Goal: Transaction & Acquisition: Purchase product/service

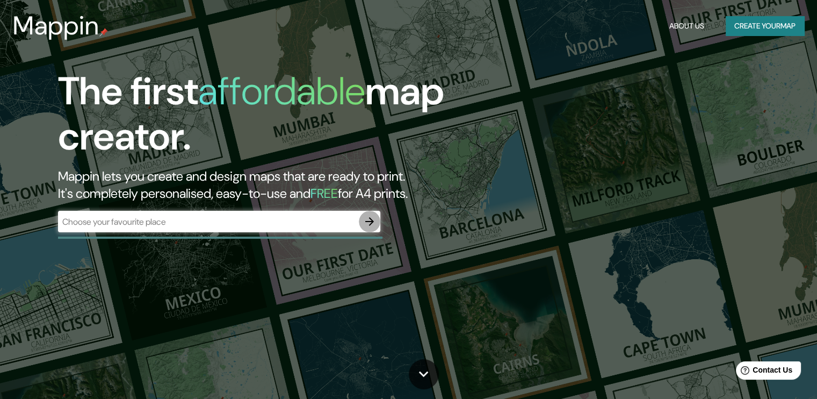
click at [370, 219] on icon "button" at bounding box center [369, 221] width 13 height 13
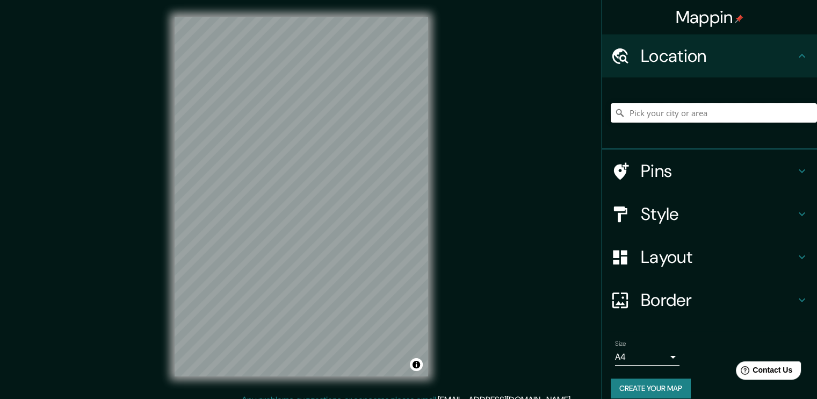
click at [653, 117] on input "Pick your city or area" at bounding box center [714, 112] width 206 height 19
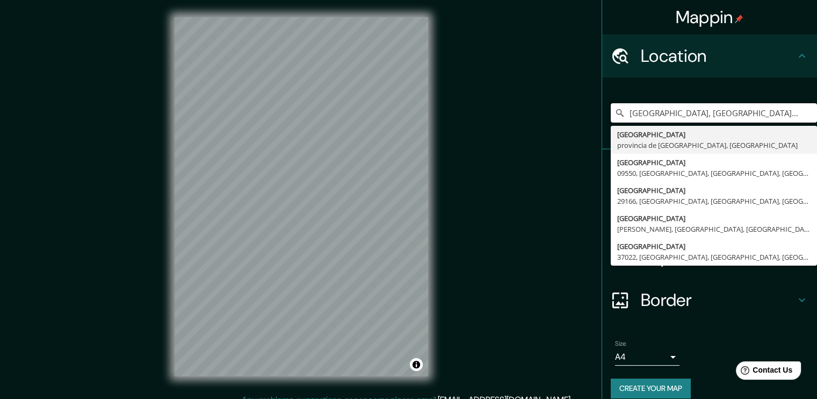
type input "[GEOGRAPHIC_DATA], [GEOGRAPHIC_DATA], [GEOGRAPHIC_DATA]"
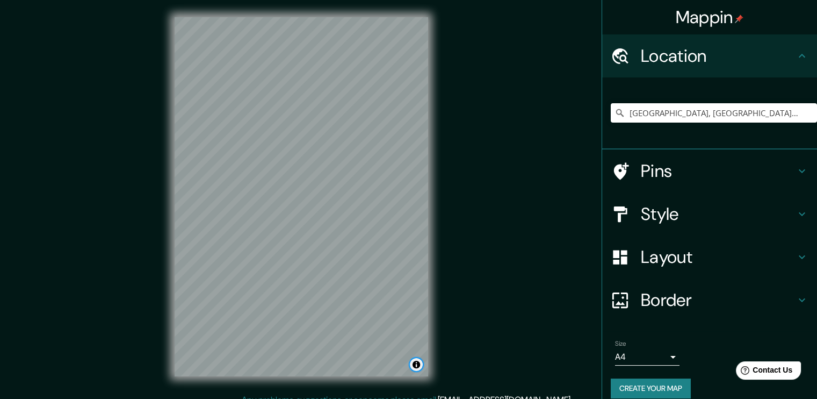
drag, startPoint x: 429, startPoint y: 120, endPoint x: 413, endPoint y: 367, distance: 247.2
click at [413, 367] on button "Toggle attribution" at bounding box center [416, 364] width 13 height 13
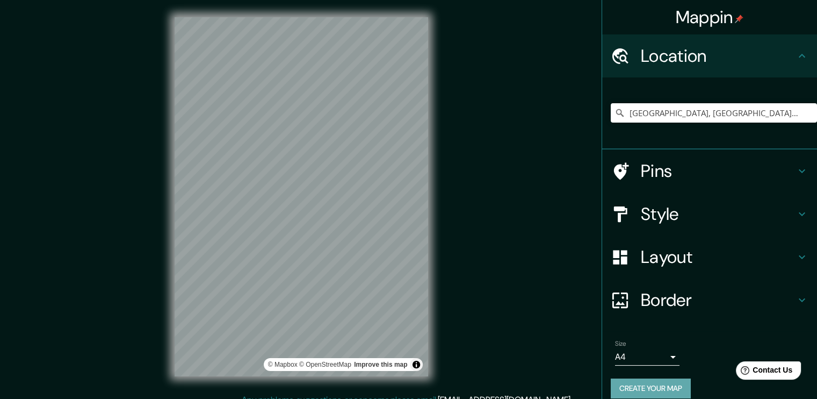
click at [658, 383] on button "Create your map" at bounding box center [651, 388] width 80 height 20
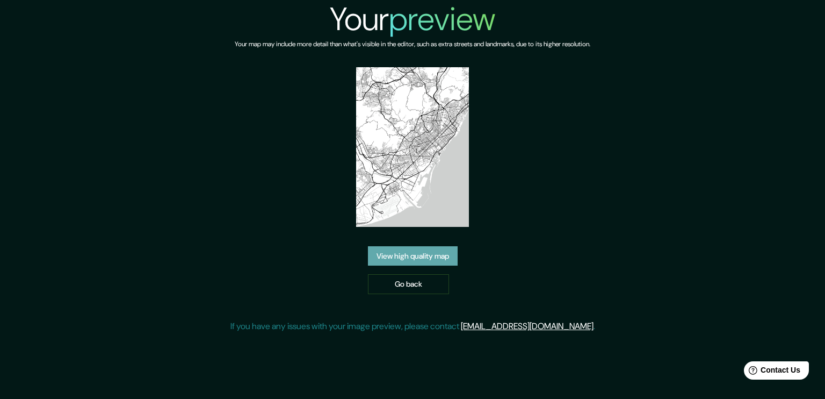
click at [416, 259] on link "View high quality map" at bounding box center [413, 256] width 90 height 20
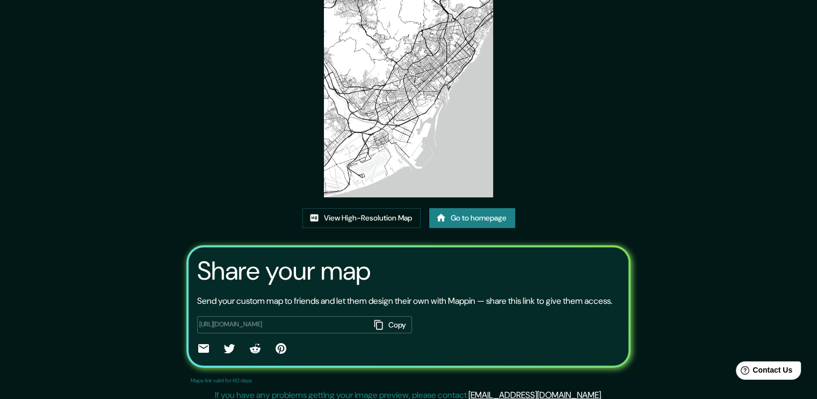
scroll to position [109, 0]
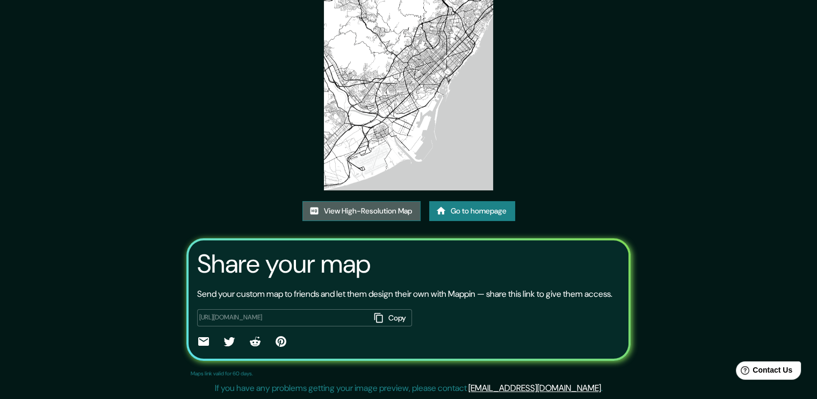
click at [387, 201] on link "View High-Resolution Map" at bounding box center [362, 211] width 118 height 20
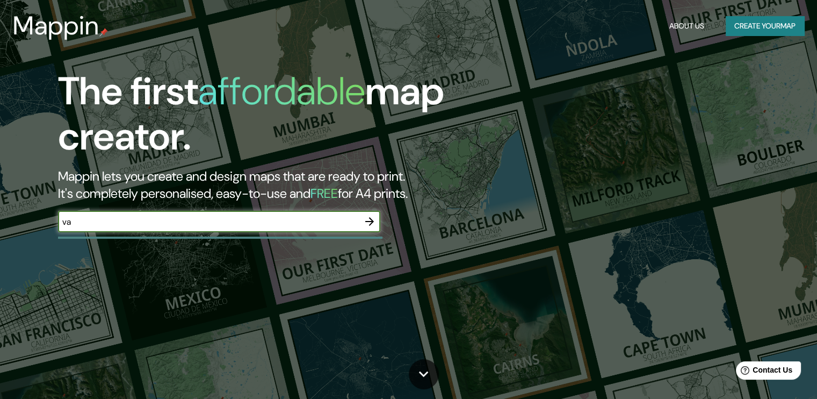
type input "v"
type input "barcelona"
drag, startPoint x: 355, startPoint y: 220, endPoint x: 362, endPoint y: 219, distance: 7.6
click at [356, 220] on input "barcelona" at bounding box center [208, 222] width 301 height 12
click at [365, 219] on icon "button" at bounding box center [369, 221] width 13 height 13
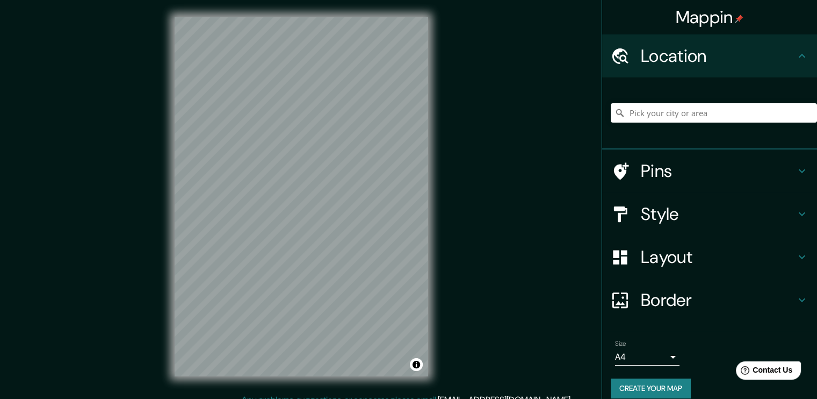
drag, startPoint x: 346, startPoint y: 15, endPoint x: 468, endPoint y: 181, distance: 205.7
click at [468, 181] on div "Mappin Location Pins Style Layout Border Choose a border. Hint : you can make l…" at bounding box center [408, 205] width 817 height 411
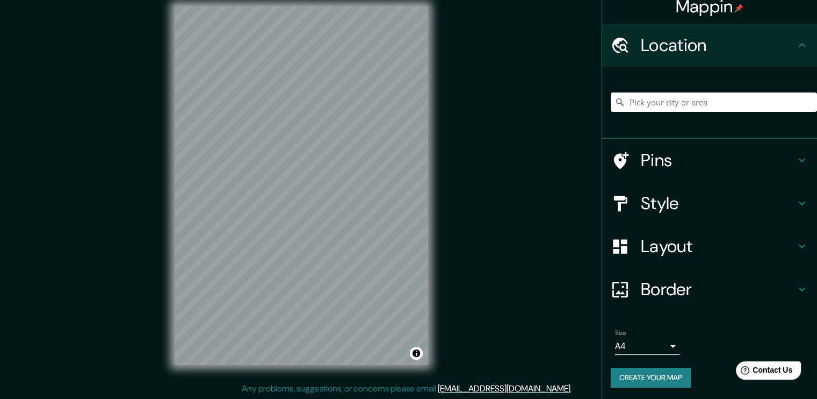
scroll to position [11, 0]
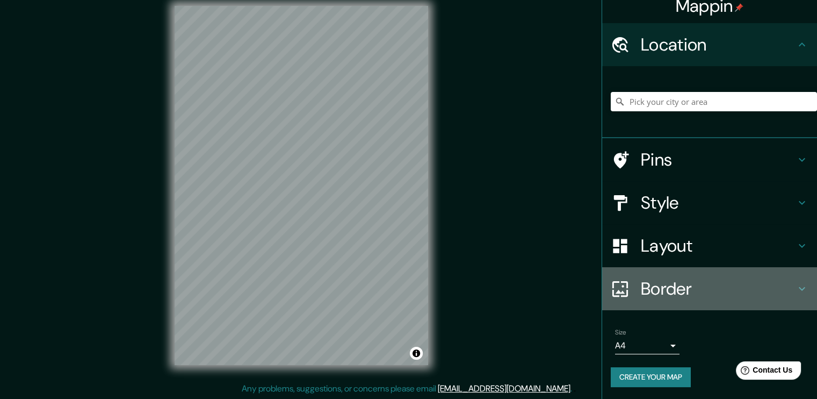
click at [748, 296] on h4 "Border" at bounding box center [718, 288] width 155 height 21
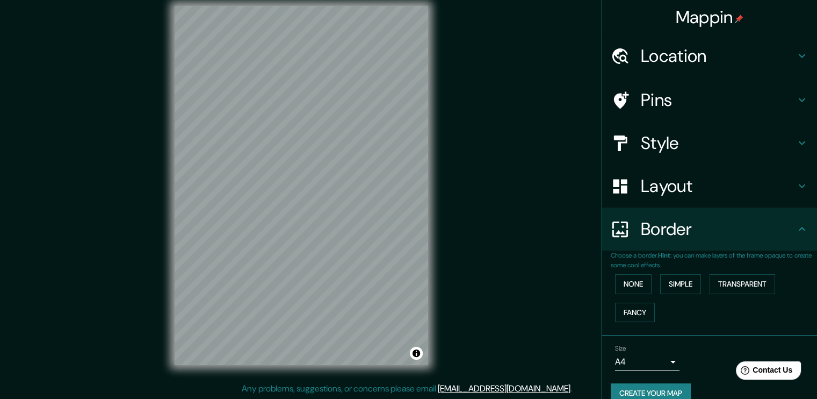
click at [771, 193] on h4 "Layout" at bounding box center [718, 185] width 155 height 21
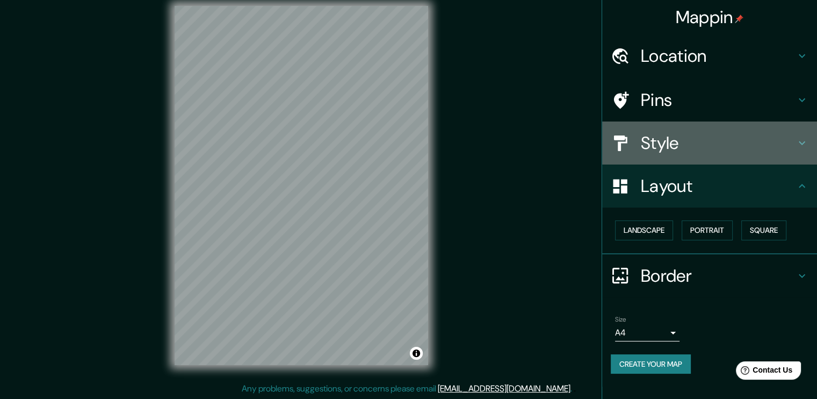
click at [731, 152] on h4 "Style" at bounding box center [718, 142] width 155 height 21
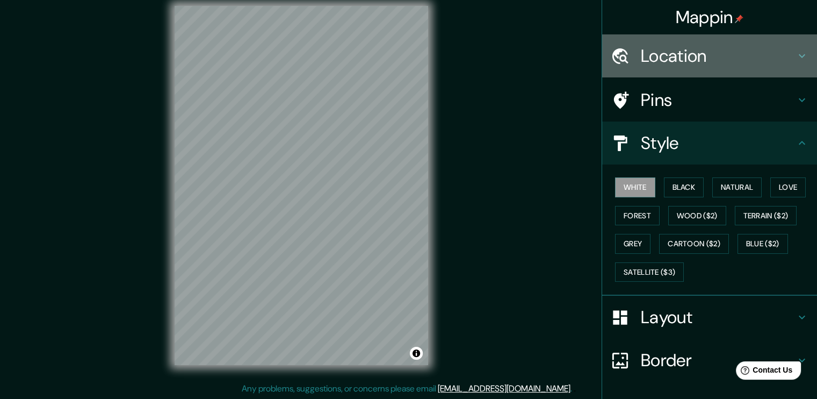
click at [701, 64] on h4 "Location" at bounding box center [718, 55] width 155 height 21
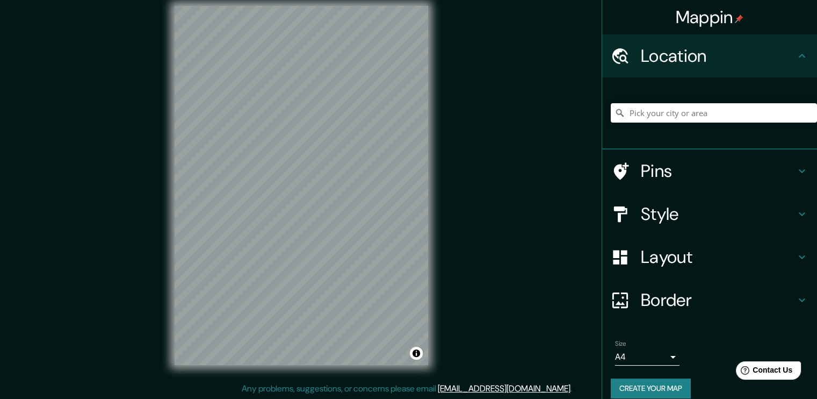
click at [701, 64] on h4 "Location" at bounding box center [718, 55] width 155 height 21
